Goal: Use online tool/utility

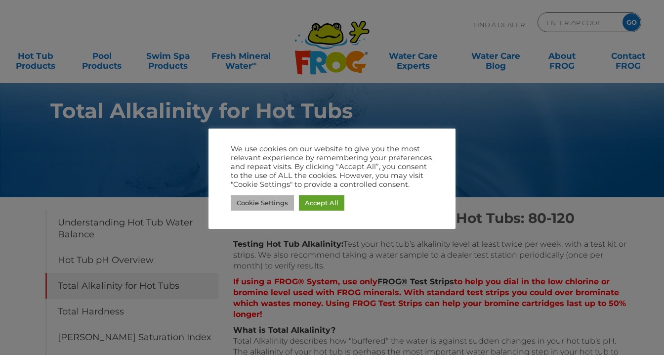
click at [267, 201] on link "Cookie Settings" at bounding box center [262, 202] width 63 height 15
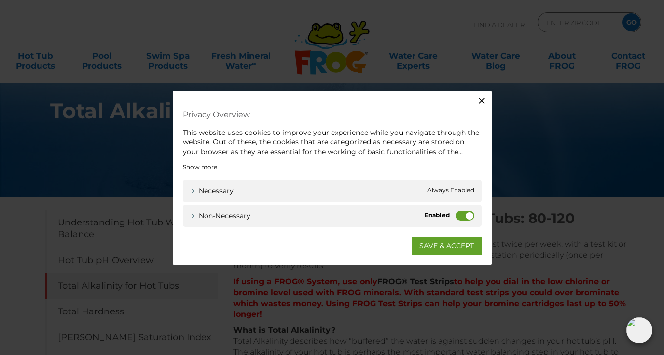
click at [468, 214] on label "Non-necessary" at bounding box center [464, 215] width 19 height 10
click at [0, 0] on input "Non-necessary" at bounding box center [0, 0] width 0 height 0
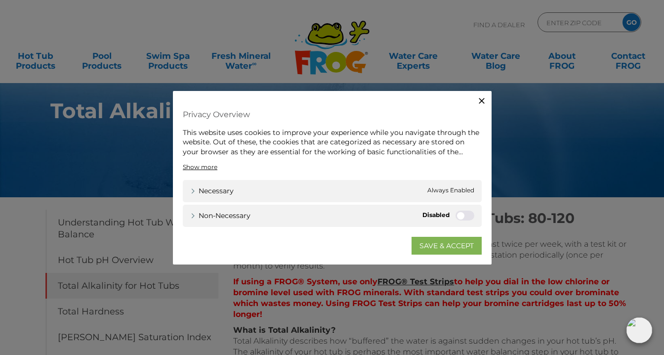
click at [443, 245] on link "SAVE & ACCEPT" at bounding box center [446, 246] width 70 height 18
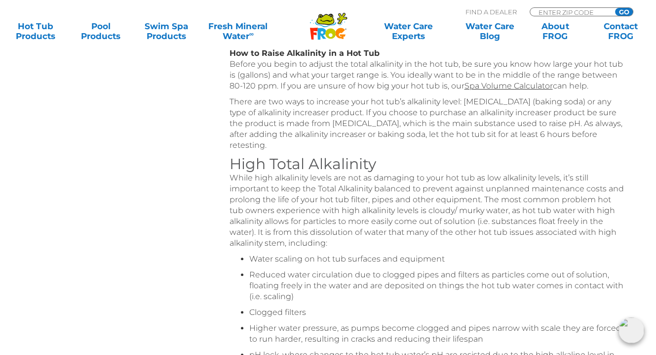
scroll to position [543, 0]
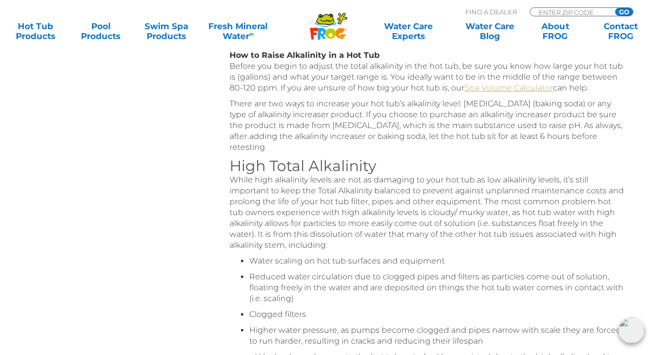
click at [503, 88] on link "Spa Volume Calculator" at bounding box center [509, 87] width 88 height 9
